Goal: Transaction & Acquisition: Obtain resource

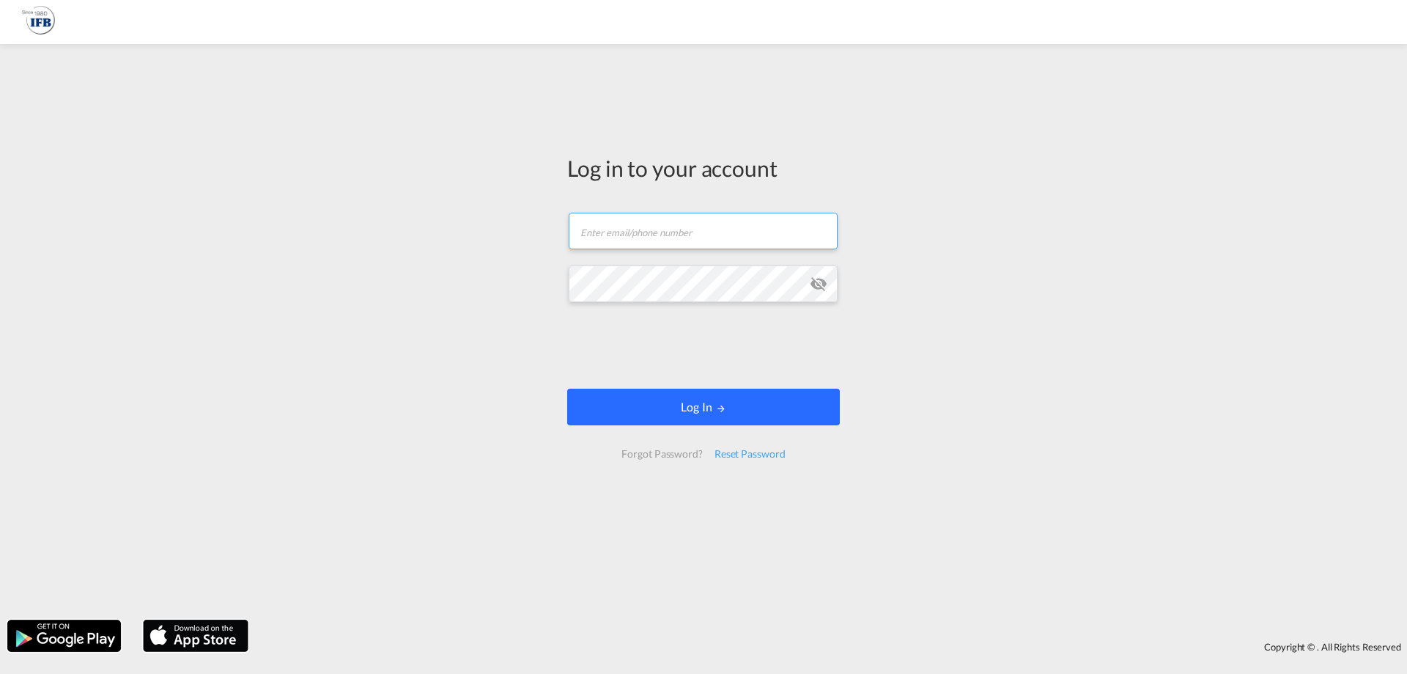
type input "s.lequeux@france-ifbgroup.net"
click at [692, 405] on button "Log In" at bounding box center [703, 407] width 273 height 37
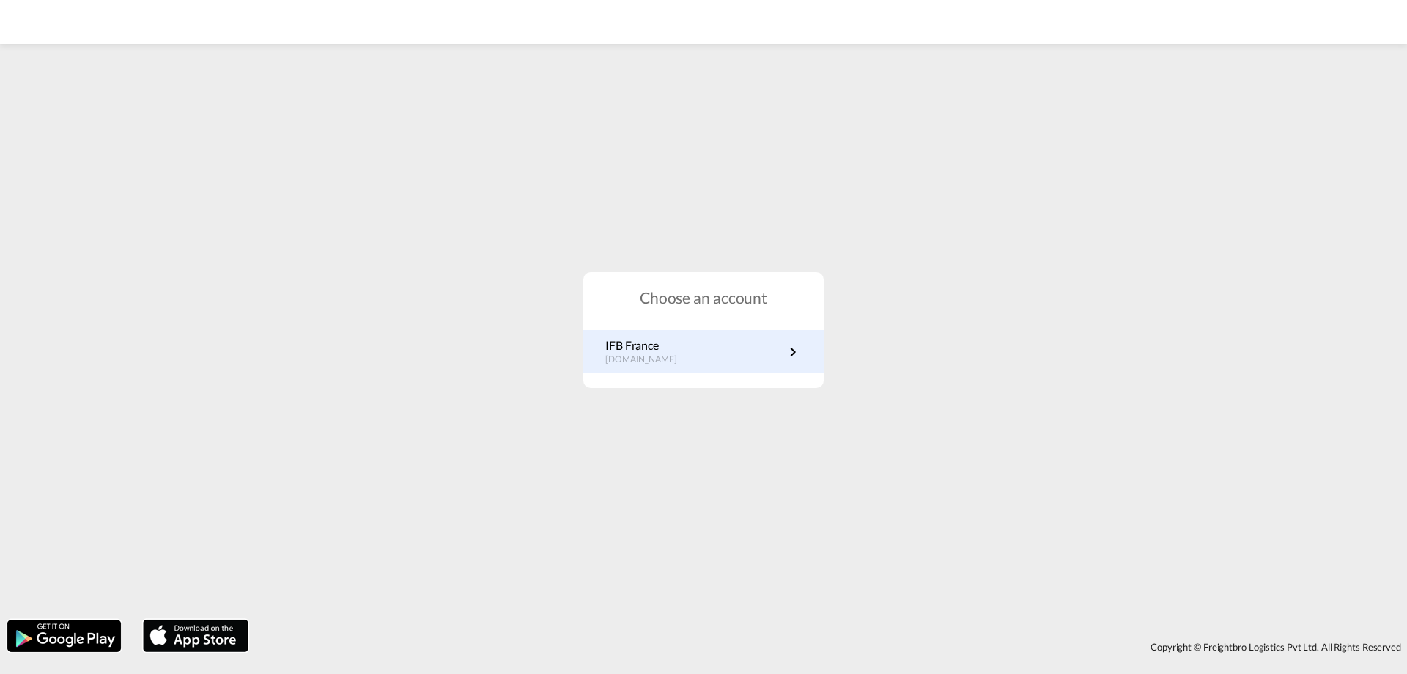
click at [683, 363] on link "IFB France fr.portal.ifb.com" at bounding box center [704, 351] width 196 height 29
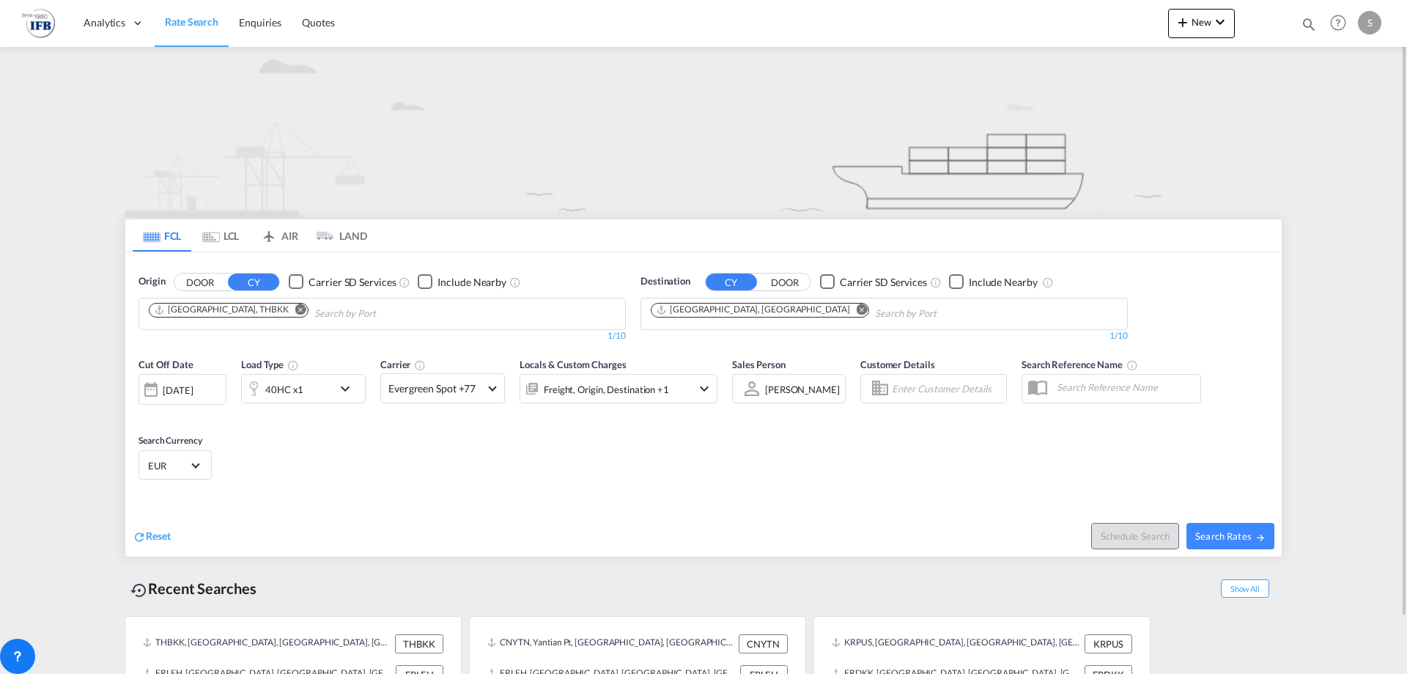
click at [295, 312] on md-icon "Remove" at bounding box center [300, 308] width 11 height 11
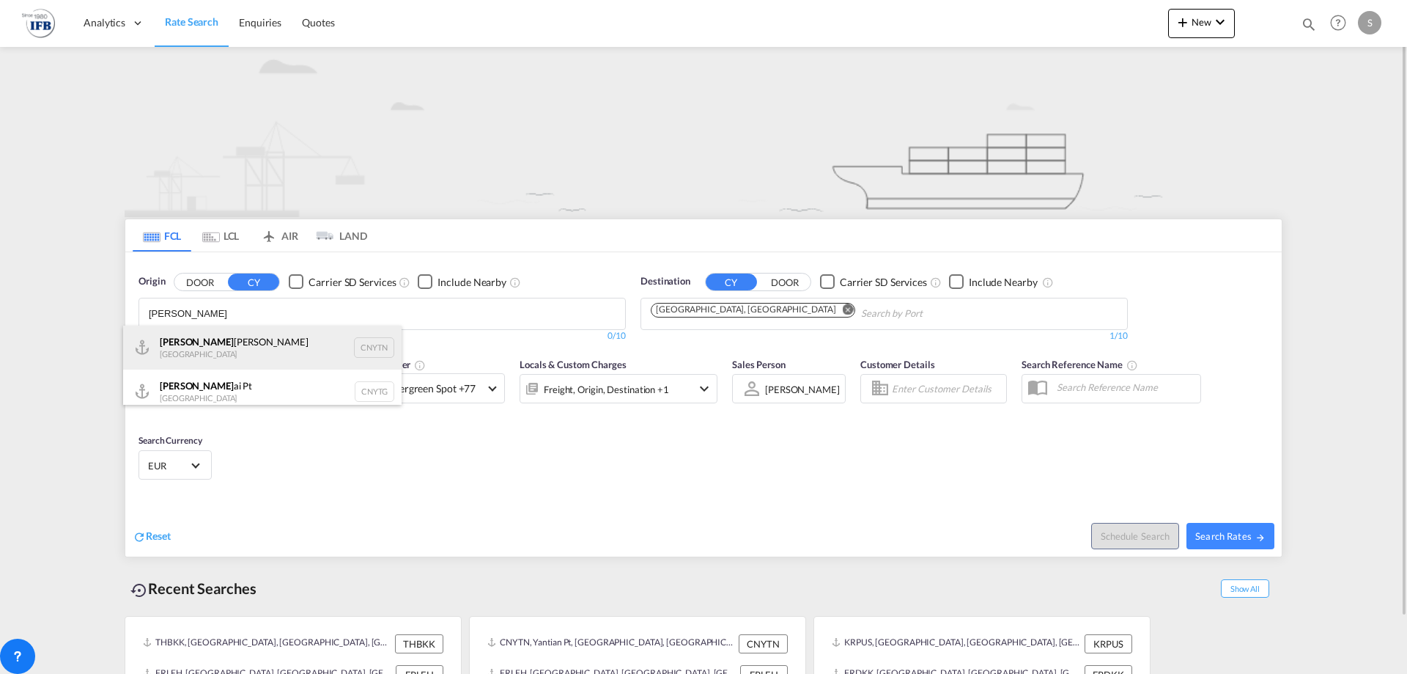
type input "[PERSON_NAME]"
click at [237, 347] on div "[PERSON_NAME] Pt China CNYTN" at bounding box center [262, 347] width 279 height 44
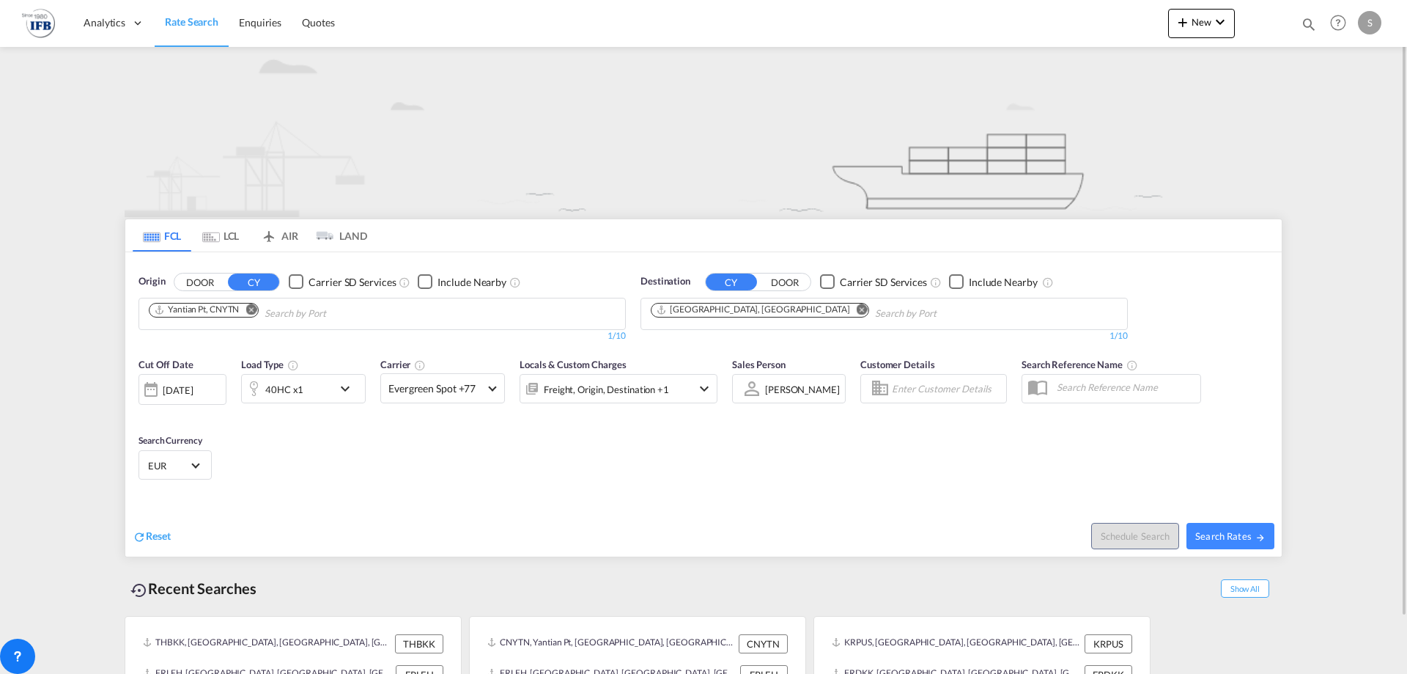
click at [183, 393] on div "[DATE]" at bounding box center [178, 389] width 30 height 13
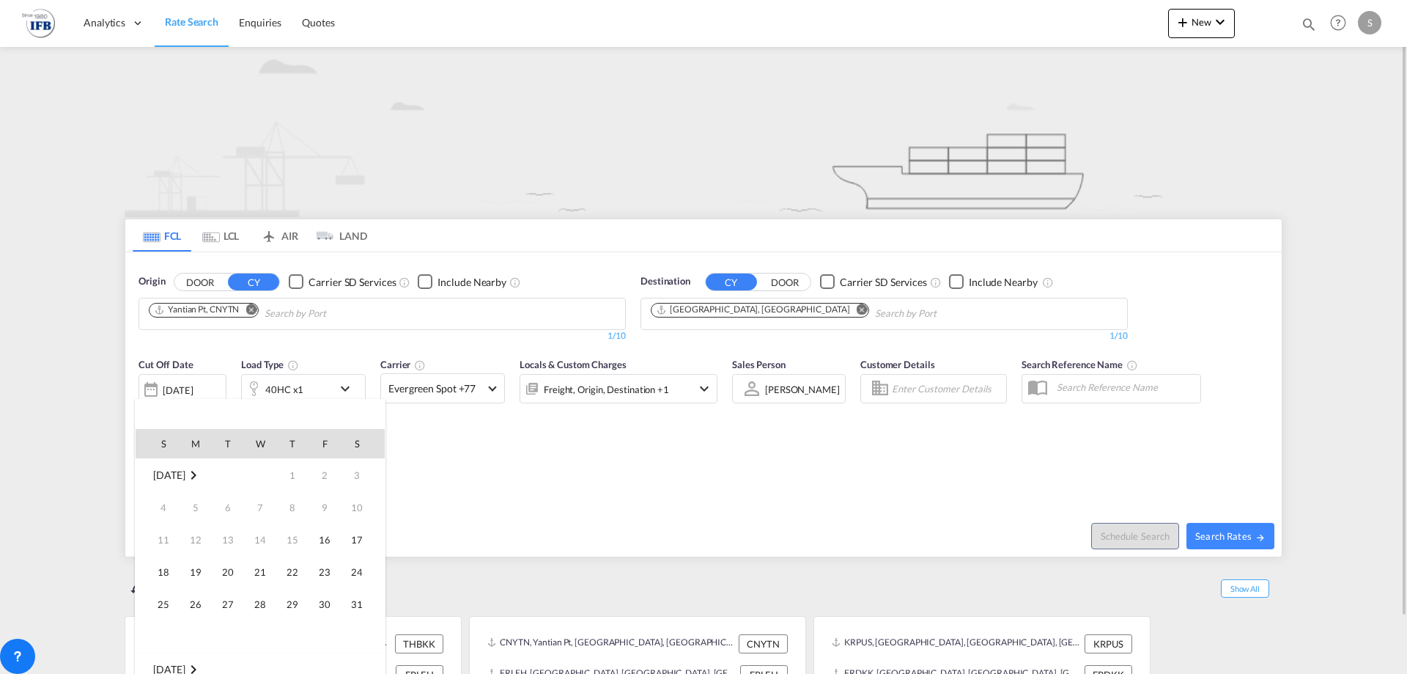
scroll to position [583, 0]
click at [314, 516] on span "8" at bounding box center [324, 507] width 29 height 29
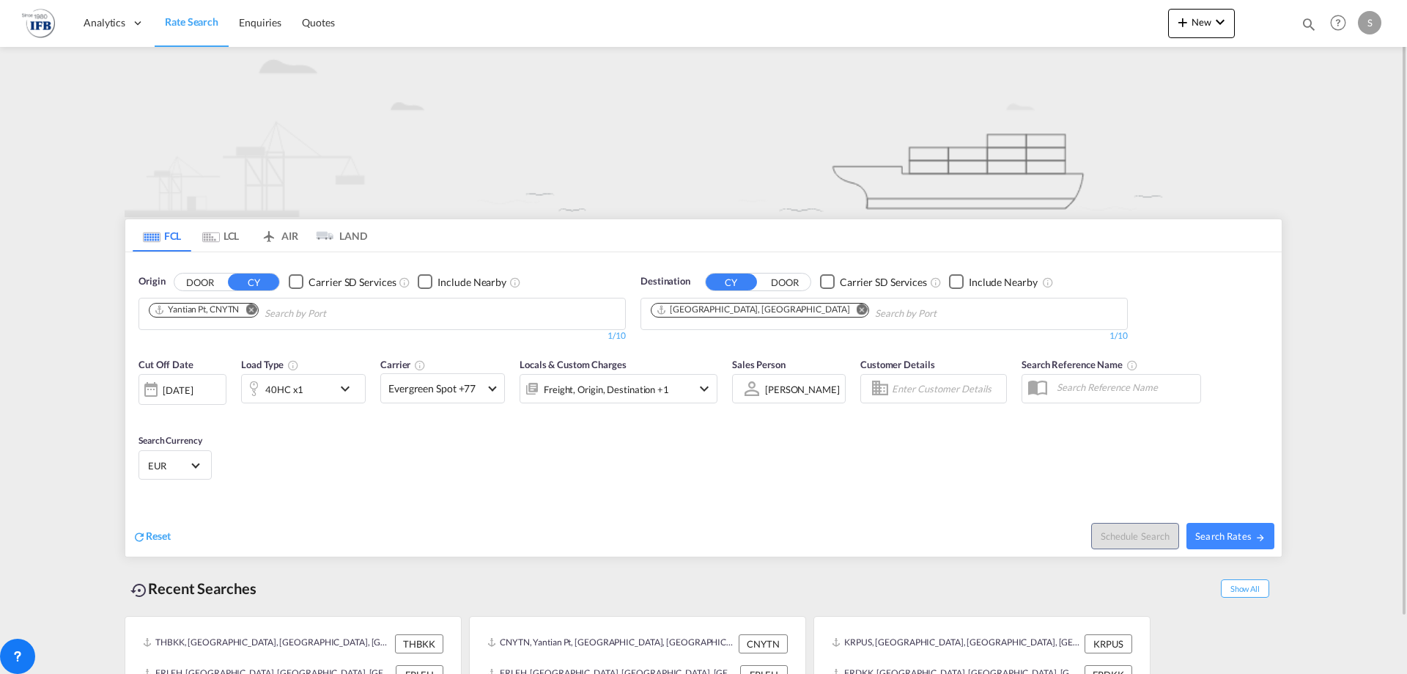
click at [185, 400] on div "[DATE]" at bounding box center [183, 389] width 88 height 31
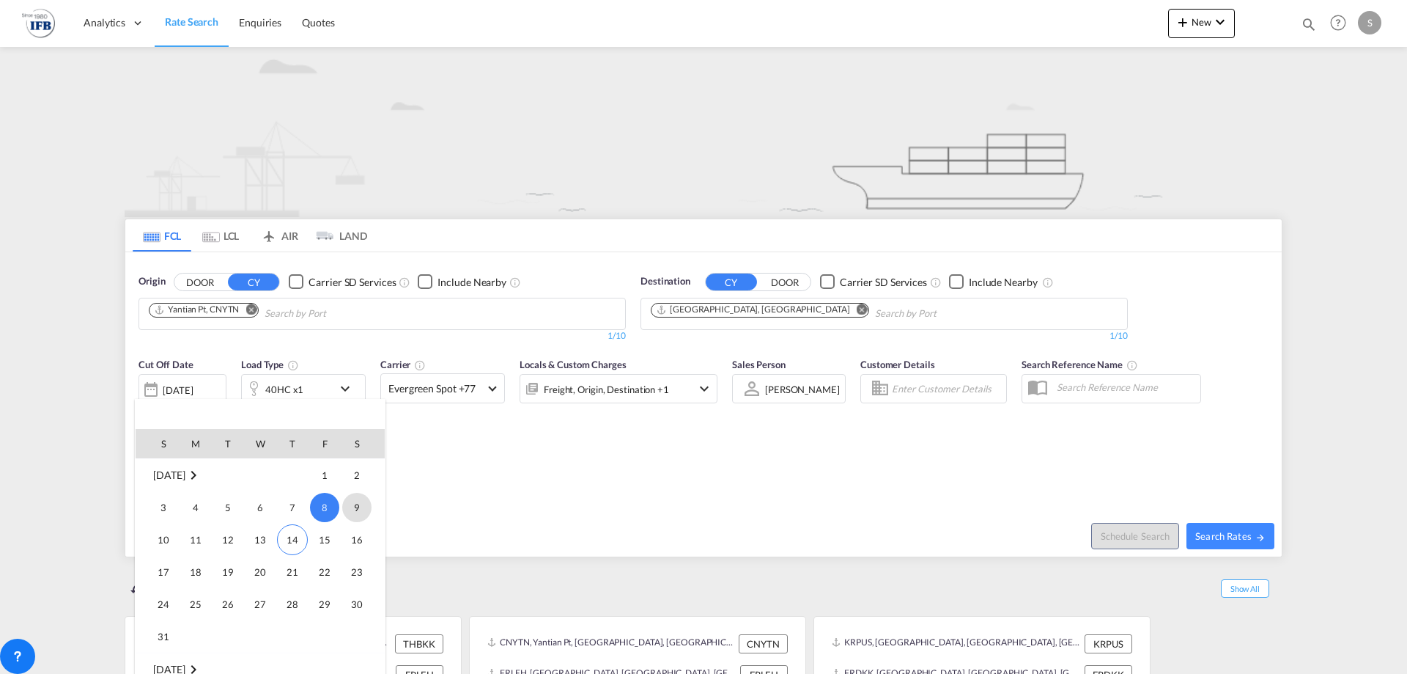
click at [353, 505] on span "9" at bounding box center [356, 507] width 29 height 29
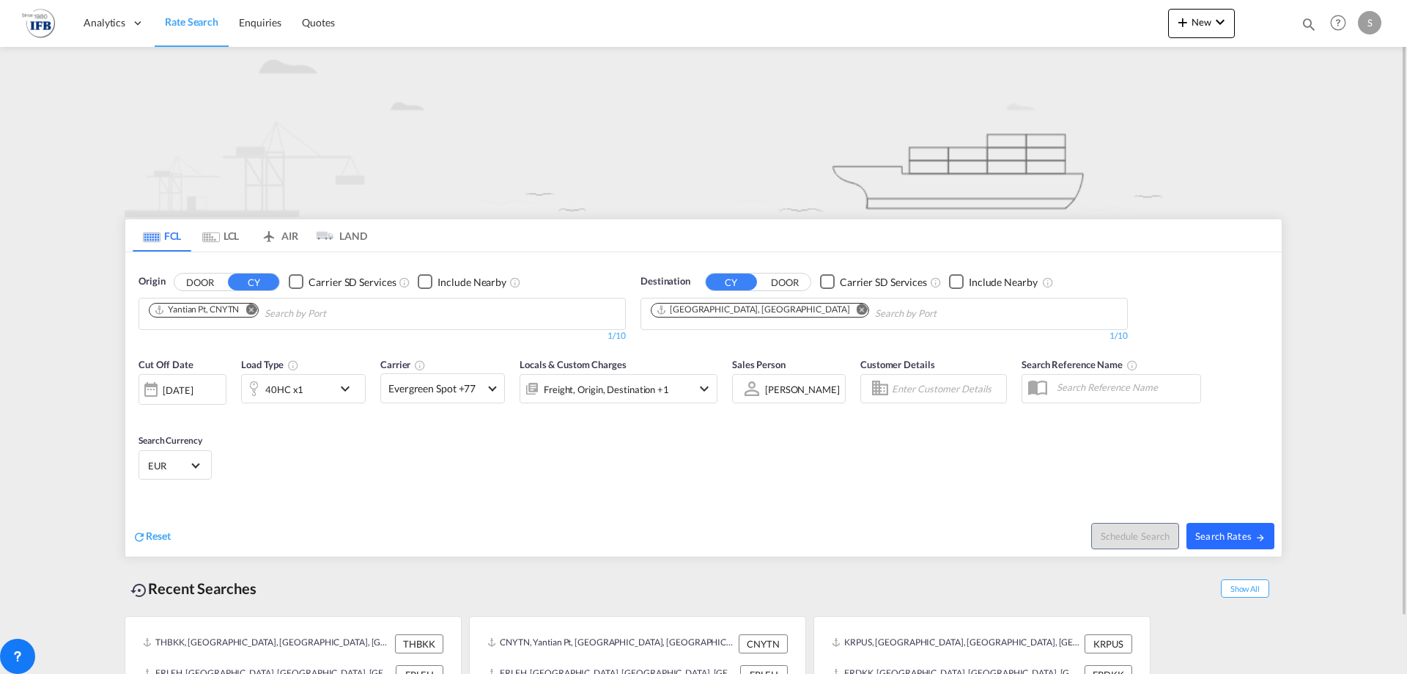
click at [1253, 534] on span "Search Rates" at bounding box center [1231, 536] width 70 height 12
type input "CNYTN to FRLEH / [DATE]"
